Goal: Task Accomplishment & Management: Complete application form

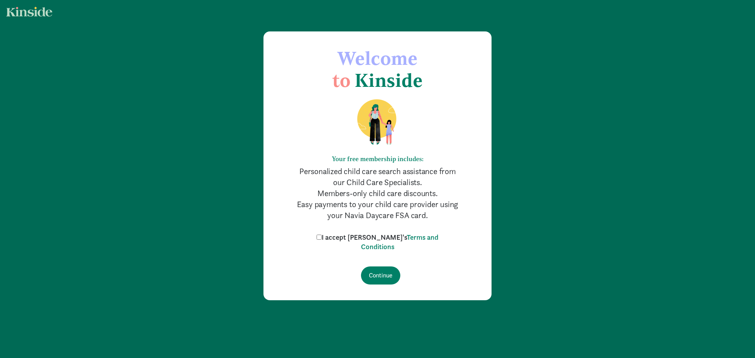
click at [363, 237] on label "I accept [PERSON_NAME]'s Terms and Conditions" at bounding box center [377, 242] width 126 height 19
click at [322, 237] on input "I accept [PERSON_NAME]'s Terms and Conditions" at bounding box center [318, 237] width 5 height 5
checkbox input "true"
click at [379, 274] on input "Continue" at bounding box center [380, 276] width 39 height 18
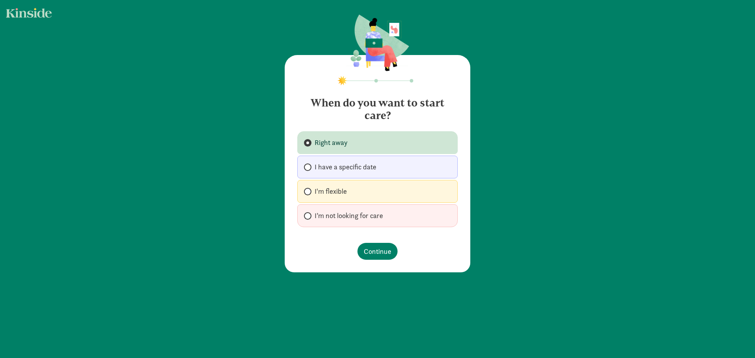
click at [385, 192] on label "I'm flexible" at bounding box center [377, 191] width 160 height 23
click at [309, 192] on input "I'm flexible" at bounding box center [306, 191] width 5 height 5
radio input "true"
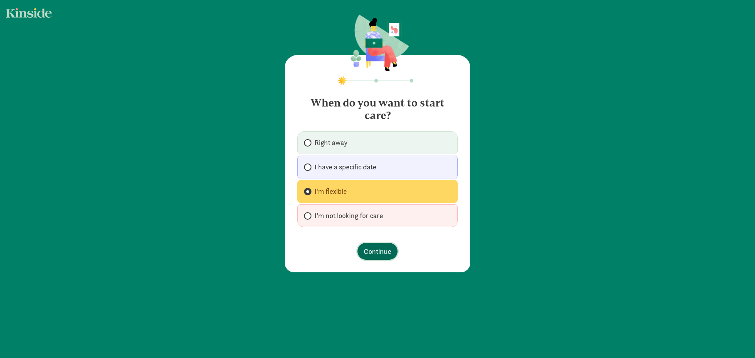
click at [379, 250] on span "Continue" at bounding box center [378, 251] width 28 height 11
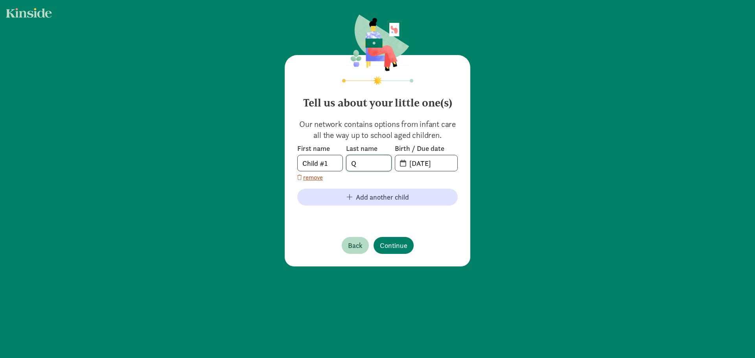
click at [361, 171] on input "Q" at bounding box center [368, 163] width 45 height 16
type input "c"
type input "Chao"
click at [413, 164] on input "08-23-2025" at bounding box center [430, 163] width 53 height 16
drag, startPoint x: 445, startPoint y: 165, endPoint x: 385, endPoint y: 163, distance: 59.8
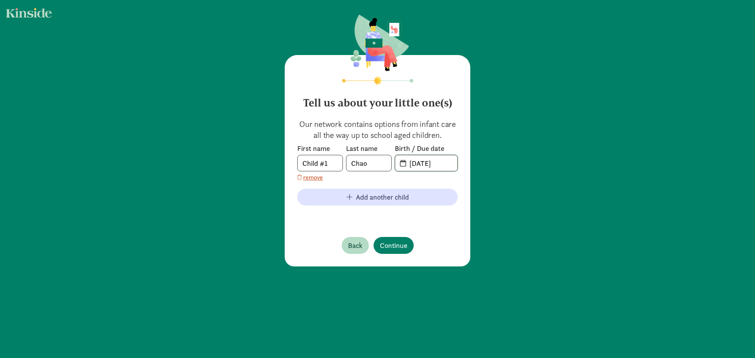
click at [385, 163] on div "First name Child #1 Last name Chao Birth / Due date 08-23-2025" at bounding box center [377, 158] width 160 height 28
type input "10-28-2010"
click at [390, 244] on span "Continue" at bounding box center [394, 245] width 28 height 11
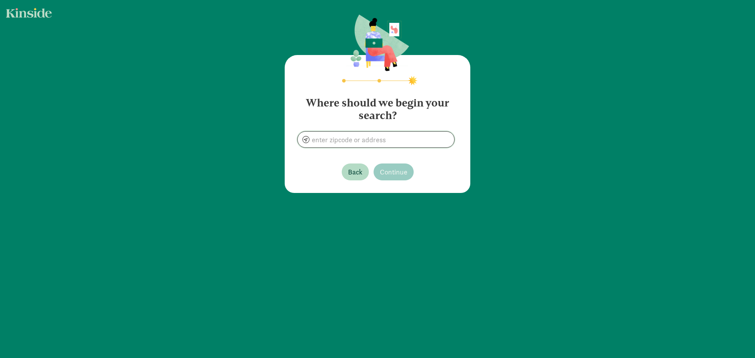
click at [395, 146] on input at bounding box center [376, 140] width 156 height 16
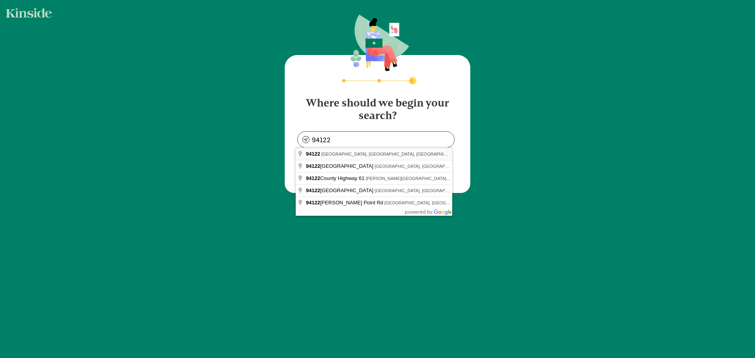
type input "San Francisco, CA 94122, USA"
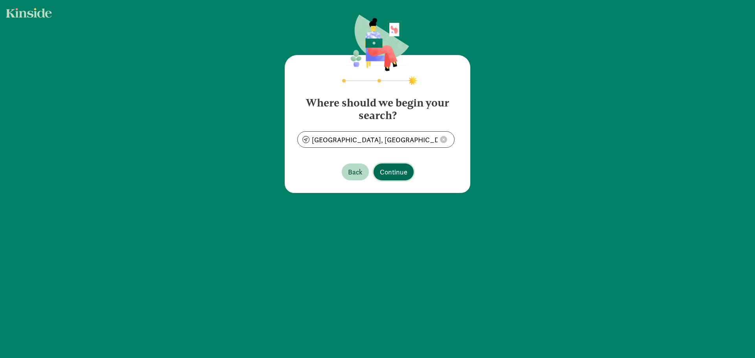
click at [399, 167] on span "Continue" at bounding box center [394, 172] width 28 height 11
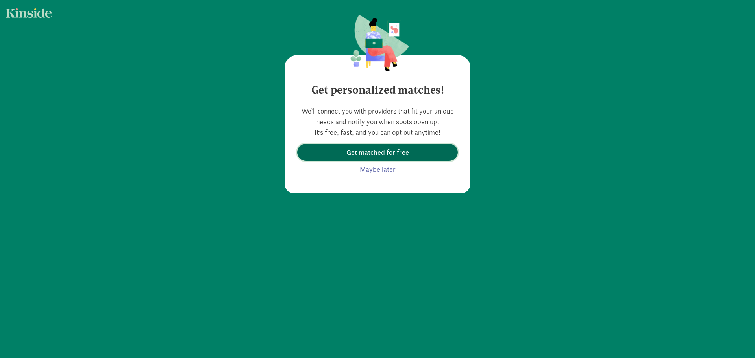
click at [417, 156] on span "Get matched for free" at bounding box center [377, 152] width 148 height 11
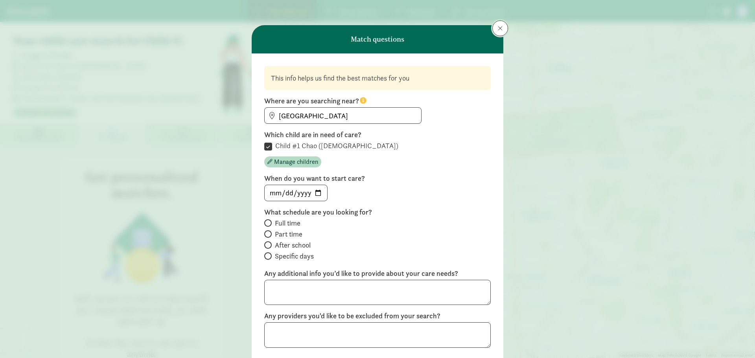
click at [494, 33] on button at bounding box center [500, 28] width 16 height 16
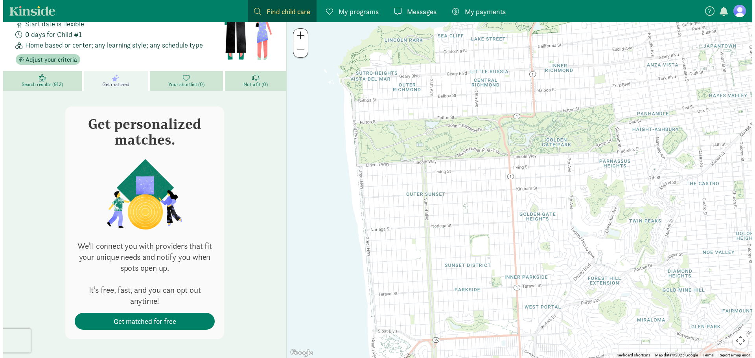
scroll to position [56, 0]
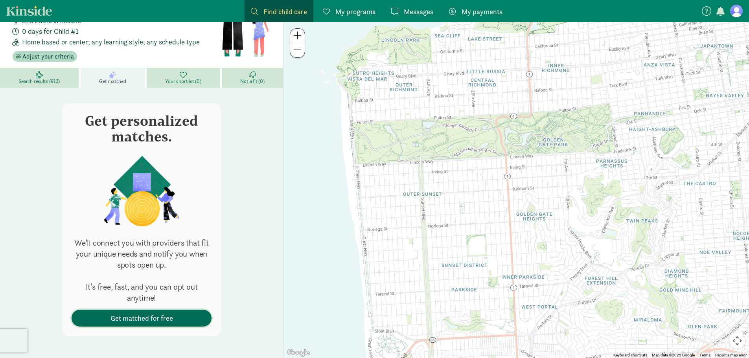
click at [164, 318] on span "Get matched for free" at bounding box center [141, 318] width 62 height 11
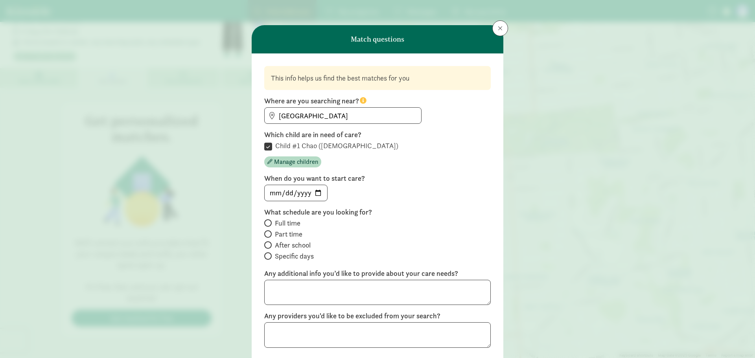
click at [301, 245] on span "After school" at bounding box center [293, 245] width 36 height 9
click at [269, 245] on input "After school" at bounding box center [266, 245] width 5 height 5
radio input "true"
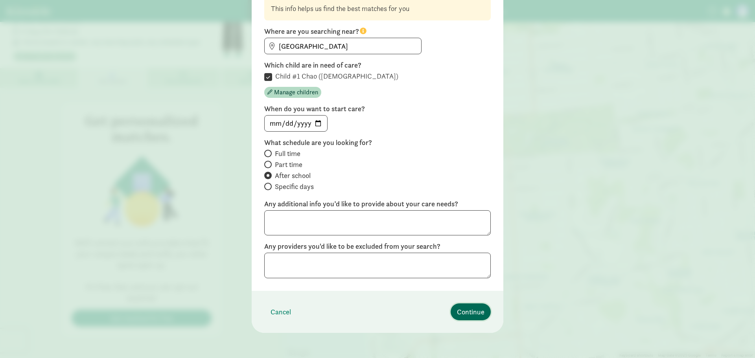
click at [463, 312] on span "Continue" at bounding box center [471, 312] width 28 height 11
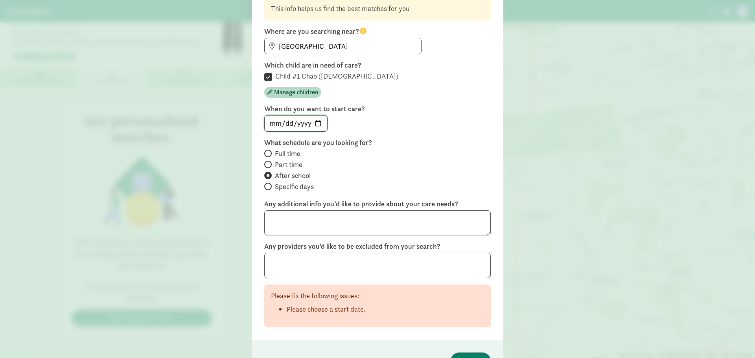
click at [286, 122] on input "date" at bounding box center [296, 124] width 62 height 16
click at [273, 122] on input "date" at bounding box center [296, 124] width 62 height 16
click at [315, 122] on input "date" at bounding box center [296, 124] width 62 height 16
type input "2025-08-25"
click at [462, 354] on button "Continue" at bounding box center [470, 361] width 40 height 17
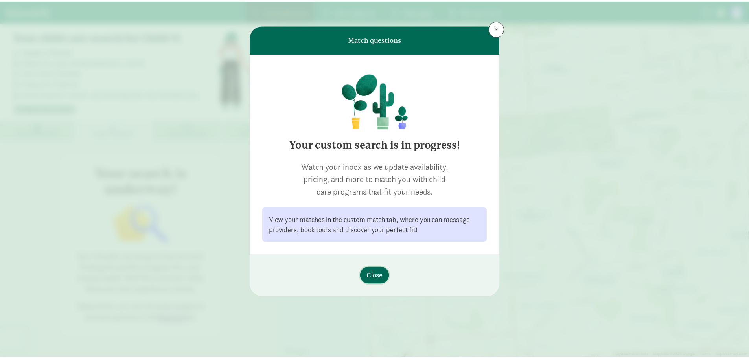
scroll to position [0, 0]
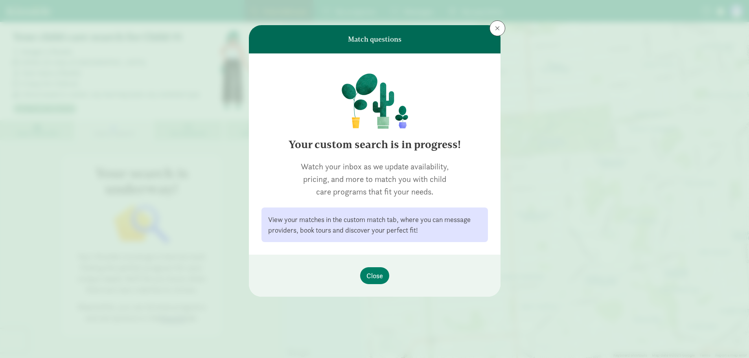
click at [459, 318] on div "Match questions Your custom search is in progress! Watch your inbox as we updat…" at bounding box center [374, 179] width 749 height 358
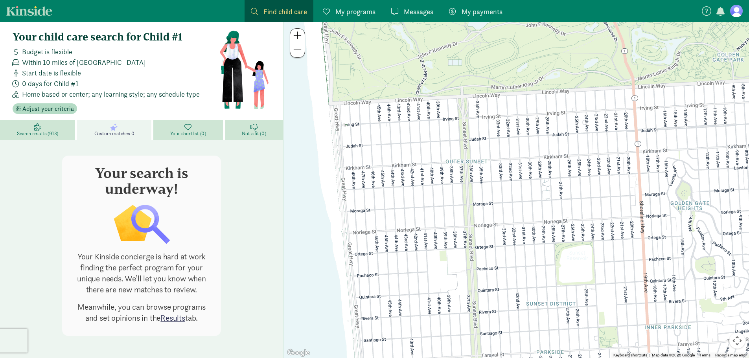
drag, startPoint x: 555, startPoint y: 212, endPoint x: 446, endPoint y: 200, distance: 109.1
click at [448, 200] on div at bounding box center [515, 190] width 465 height 336
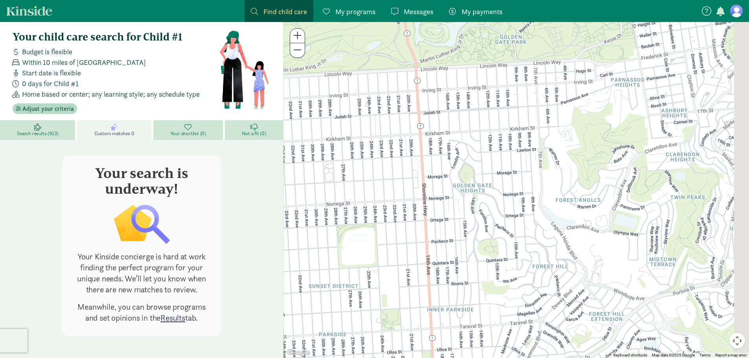
drag, startPoint x: 610, startPoint y: 209, endPoint x: 494, endPoint y: 197, distance: 116.9
click at [387, 189] on div at bounding box center [515, 190] width 465 height 336
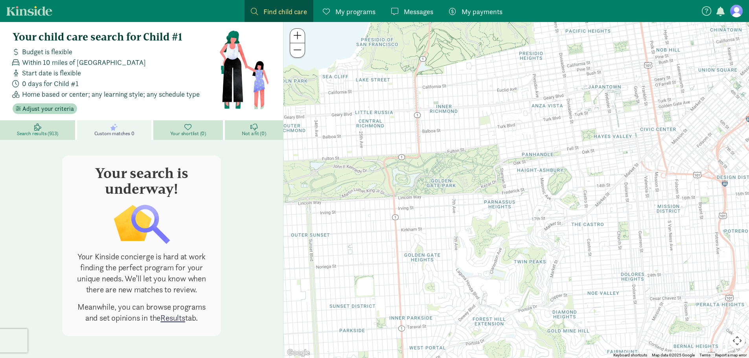
drag, startPoint x: 652, startPoint y: 218, endPoint x: 572, endPoint y: 280, distance: 102.0
click at [572, 280] on div at bounding box center [515, 190] width 465 height 336
